Goal: Task Accomplishment & Management: Manage account settings

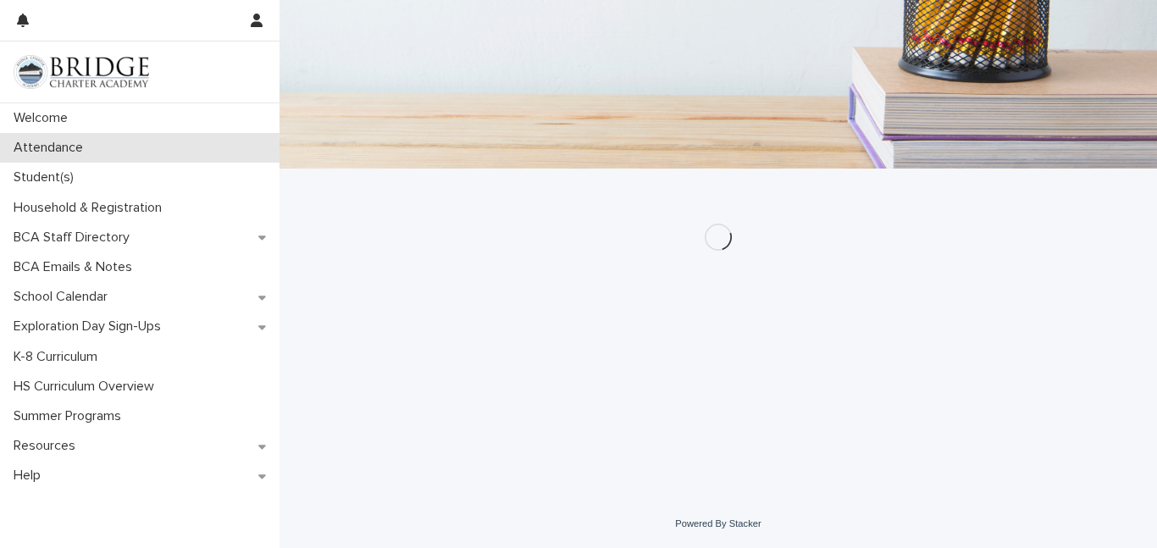
click at [62, 148] on p "Attendance" at bounding box center [52, 148] width 90 height 16
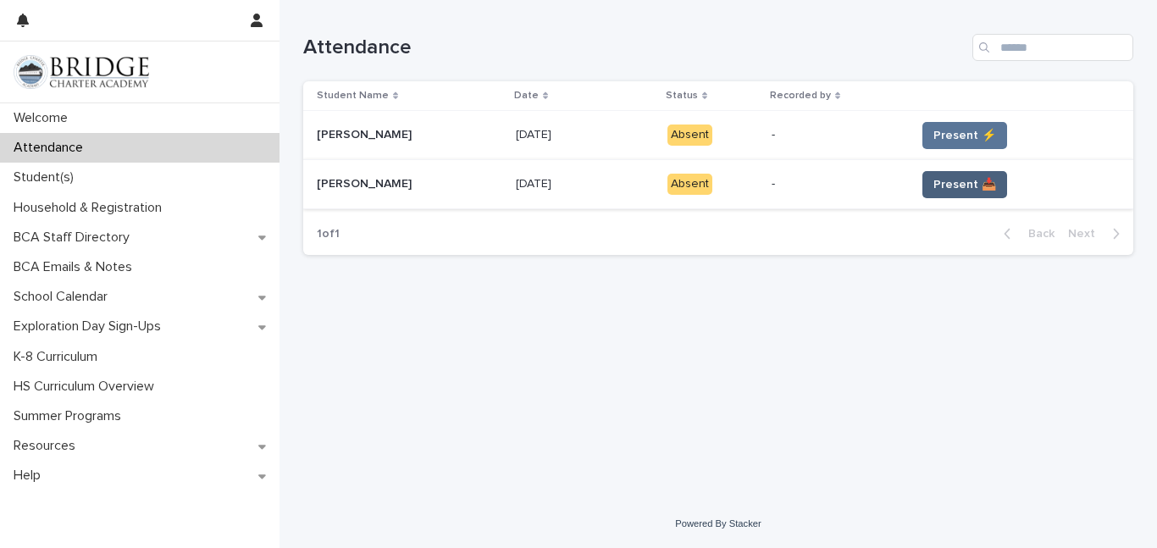
click at [935, 188] on span "Present 📥" at bounding box center [965, 184] width 63 height 17
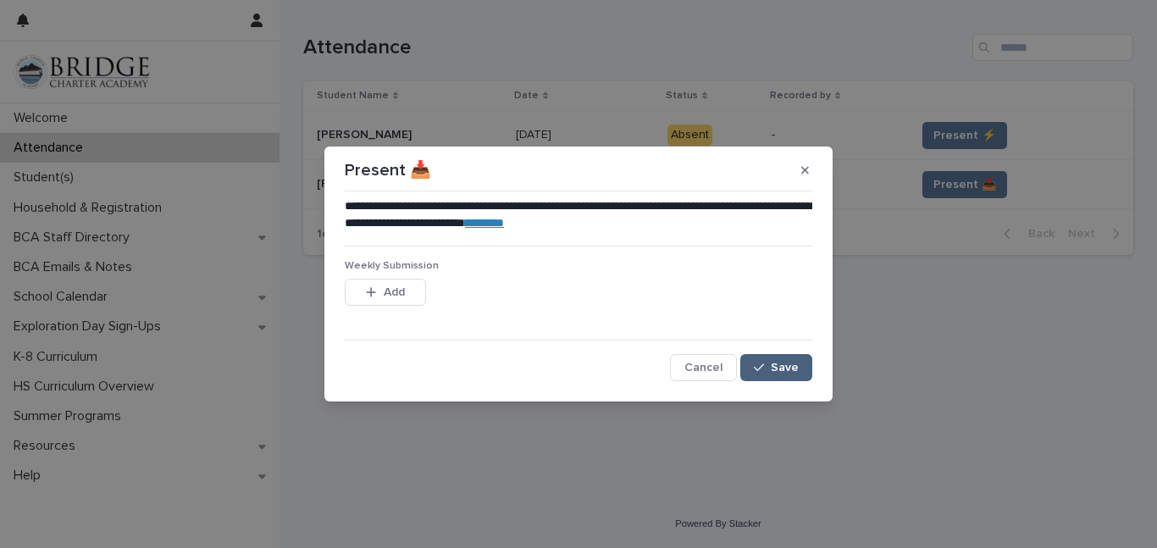
click at [767, 365] on div "button" at bounding box center [762, 368] width 17 height 12
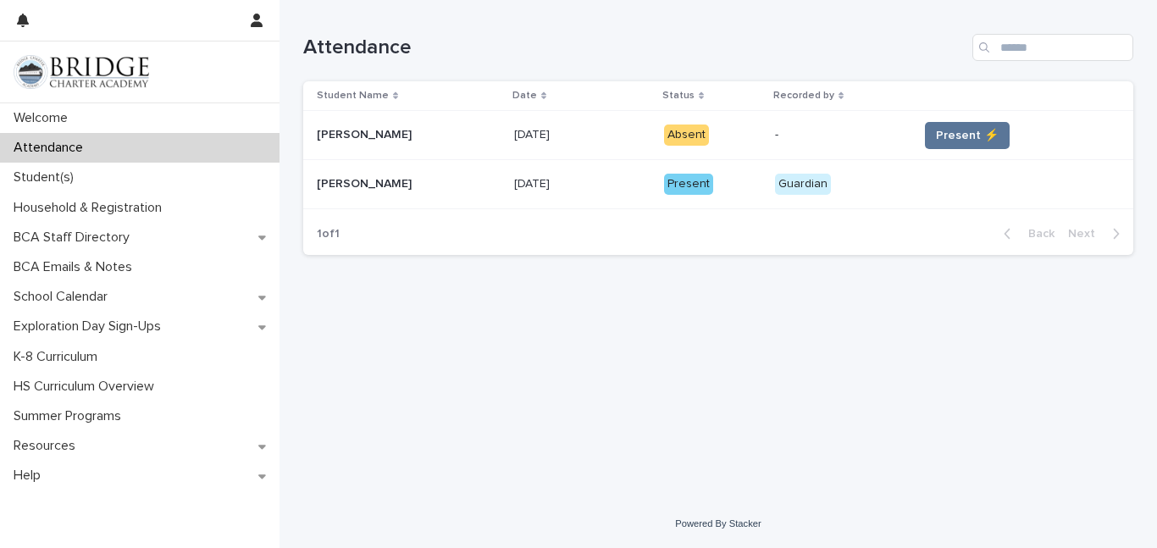
click at [967, 136] on span "Present ⚡" at bounding box center [967, 135] width 63 height 17
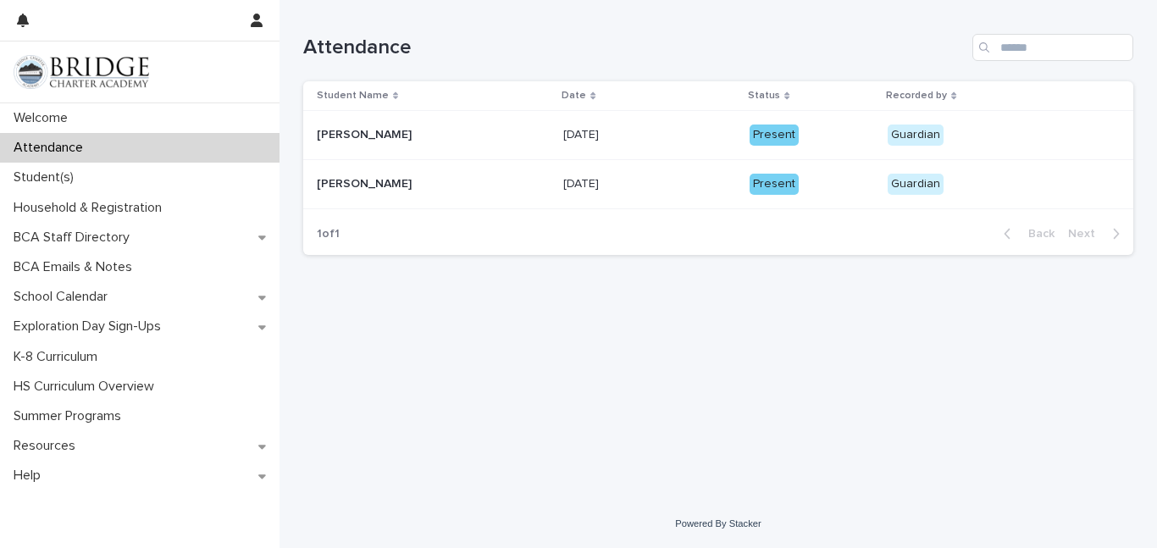
click at [955, 136] on p "Guardian" at bounding box center [970, 135] width 164 height 21
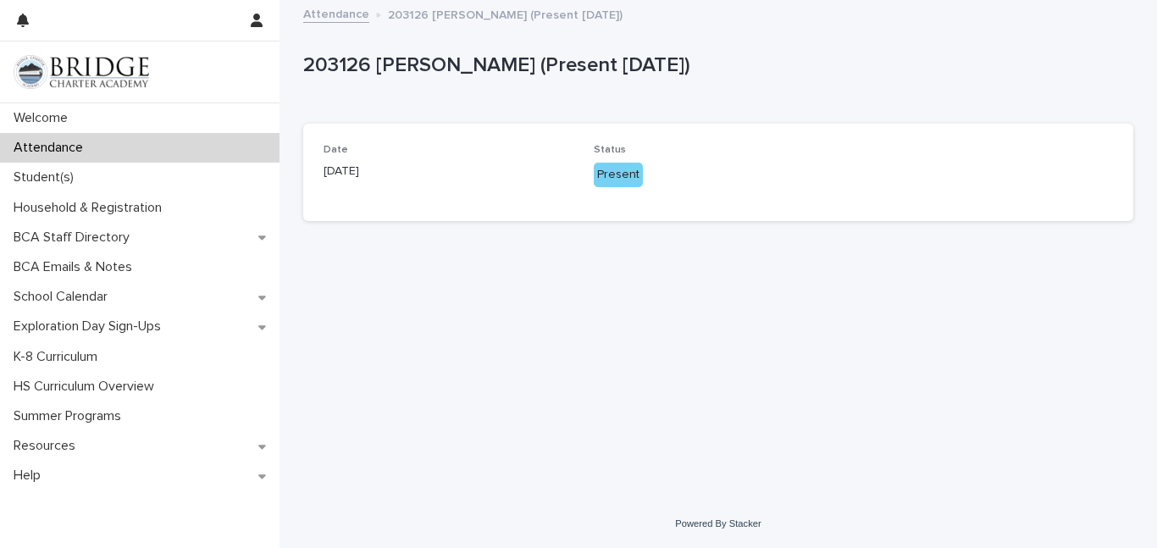
click at [809, 368] on div "Loading... Saving… Loading... Saving… 203126 [PERSON_NAME] (Present [DATE]) 203…" at bounding box center [718, 230] width 847 height 456
click at [90, 151] on p "Attendance" at bounding box center [52, 148] width 90 height 16
